Goal: Task Accomplishment & Management: Use online tool/utility

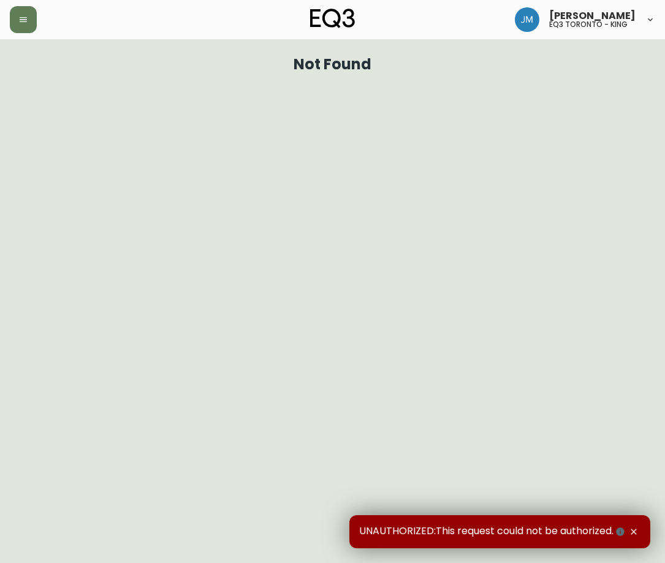
drag, startPoint x: 36, startPoint y: 155, endPoint x: 9, endPoint y: 41, distance: 117.1
click at [36, 80] on html "[PERSON_NAME] eq3 toronto - king Not Found UNAUTHORIZED:This request could not …" at bounding box center [332, 40] width 665 height 80
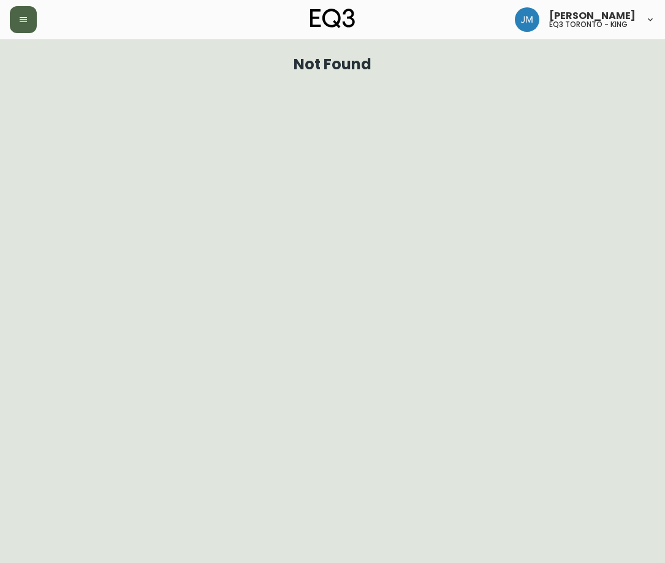
click at [14, 22] on button "button" at bounding box center [23, 19] width 27 height 27
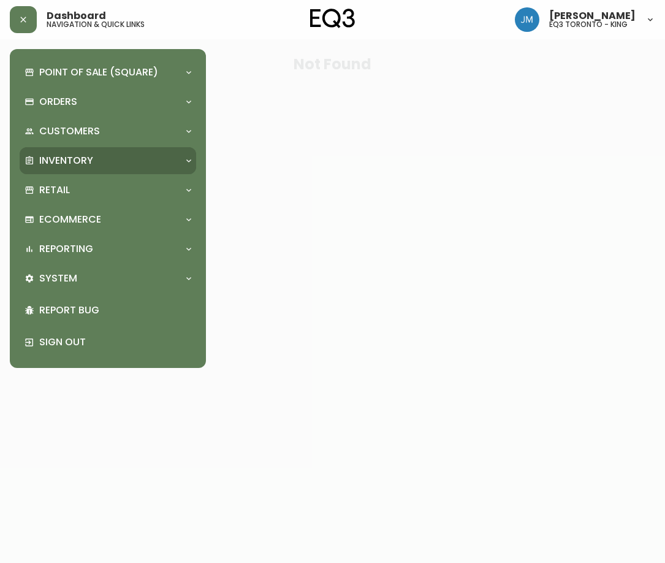
click at [53, 165] on p "Inventory" at bounding box center [66, 160] width 54 height 13
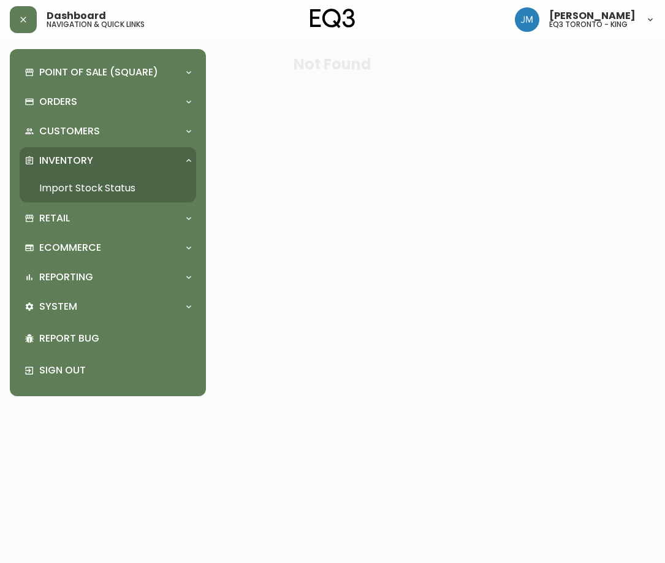
click at [85, 186] on link "Import Stock Status" at bounding box center [108, 188] width 176 height 28
